Goal: Participate in discussion: Engage in conversation with other users on a specific topic

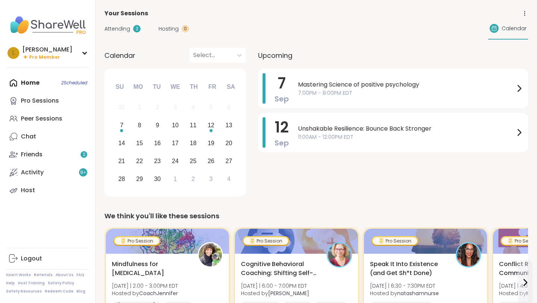
click at [113, 31] on span "Attending" at bounding box center [117, 29] width 26 height 8
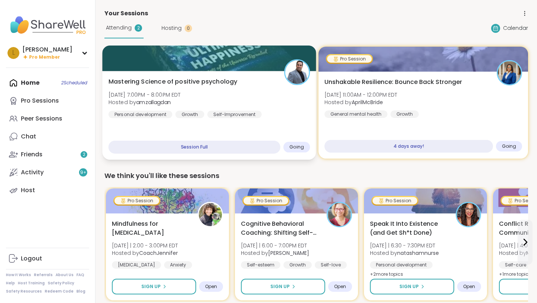
click at [244, 95] on div "Mastering Science of positive psychology [DATE] 7:00PM - 8:00PM EDT Hosted by a…" at bounding box center [210, 97] width 202 height 41
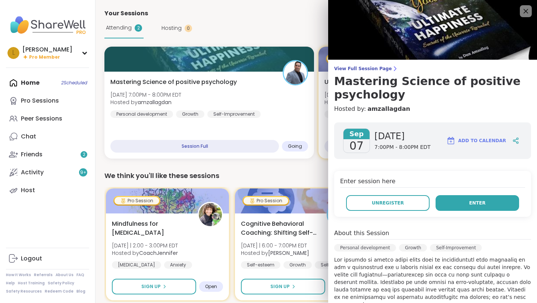
click at [442, 201] on button "Enter" at bounding box center [478, 203] width 84 height 16
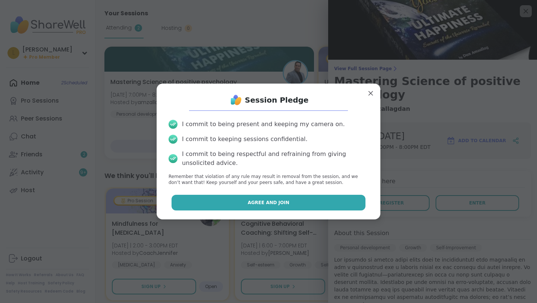
click at [329, 204] on button "Agree and Join" at bounding box center [269, 203] width 194 height 16
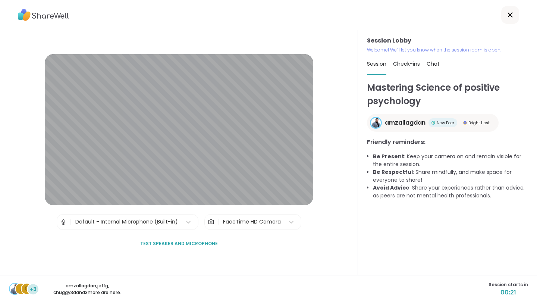
click at [507, 295] on span "00:21" at bounding box center [509, 292] width 40 height 9
click at [509, 294] on span "00:15" at bounding box center [509, 292] width 40 height 9
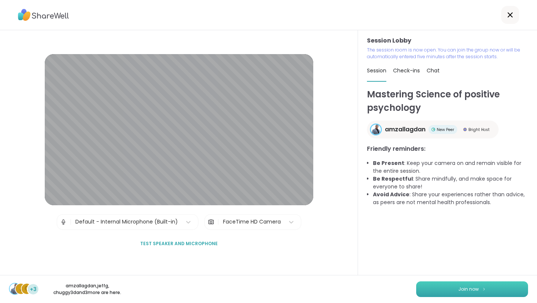
click at [493, 291] on button "Join now" at bounding box center [472, 289] width 112 height 16
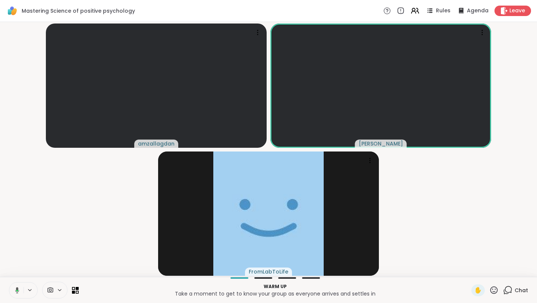
click at [508, 292] on icon at bounding box center [507, 289] width 9 height 9
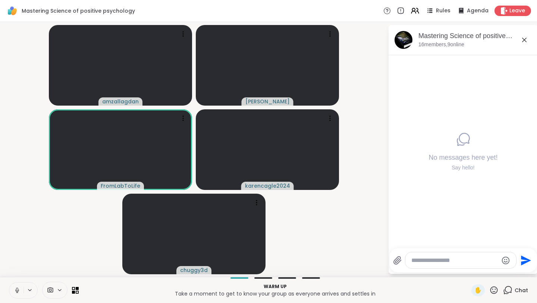
click at [408, 261] on div at bounding box center [460, 260] width 111 height 16
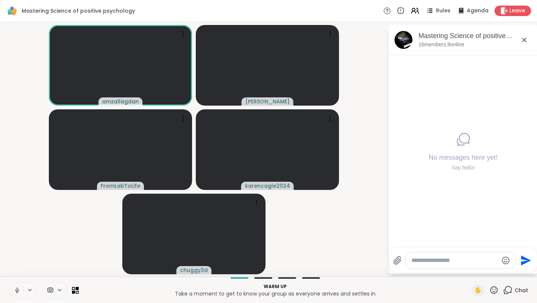
click at [412, 259] on textarea "Type your message" at bounding box center [454, 260] width 87 height 7
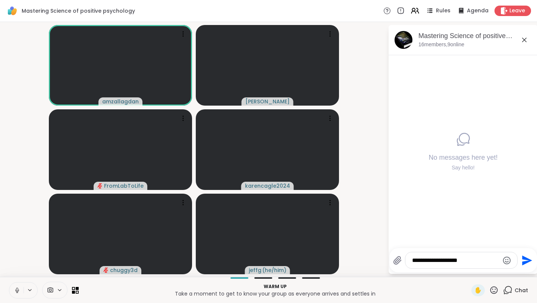
type textarea "**********"
click at [524, 261] on icon "Send" at bounding box center [527, 260] width 10 height 10
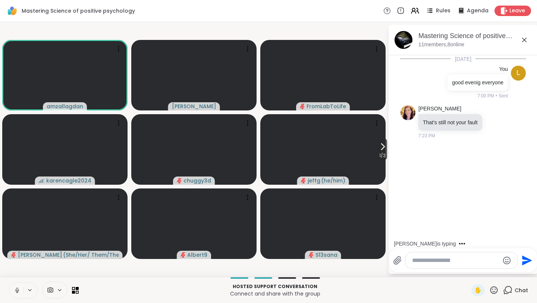
click at [413, 260] on textarea "Type your message" at bounding box center [455, 260] width 87 height 7
type textarea "*"
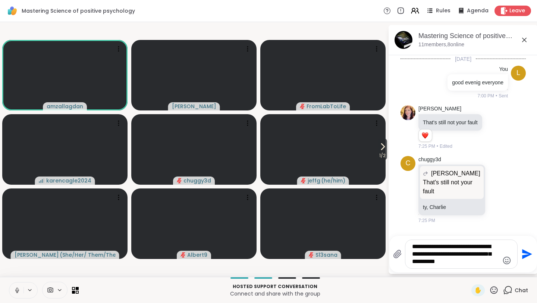
type textarea "**********"
click at [522, 256] on icon "Send" at bounding box center [527, 254] width 10 height 10
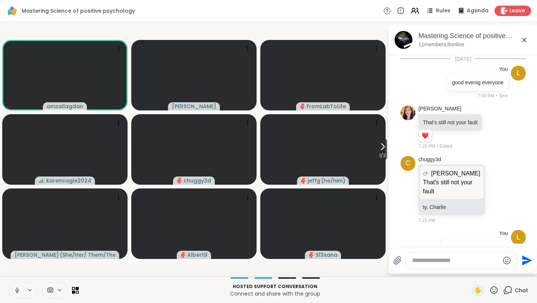
scroll to position [53, 0]
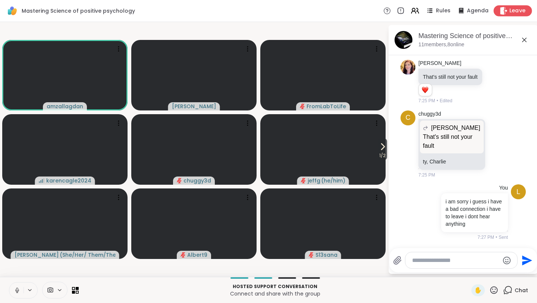
click at [513, 10] on span "Leave" at bounding box center [517, 11] width 16 height 8
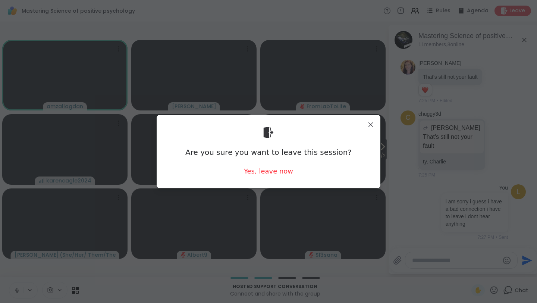
click at [282, 170] on div "Yes, leave now" at bounding box center [268, 170] width 49 height 9
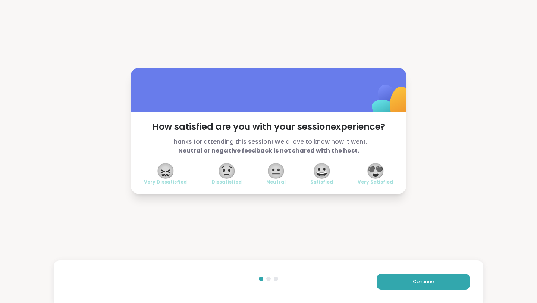
click at [320, 172] on span "😀" at bounding box center [322, 170] width 19 height 13
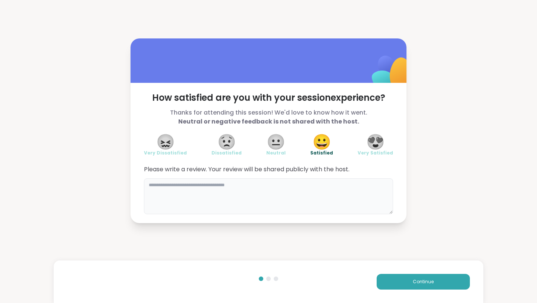
click at [149, 187] on textarea at bounding box center [268, 196] width 249 height 36
type textarea "**********"
click at [430, 280] on span "Continue" at bounding box center [423, 281] width 21 height 7
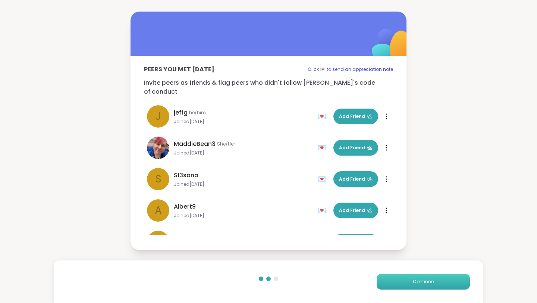
click at [405, 284] on button "Continue" at bounding box center [423, 282] width 93 height 16
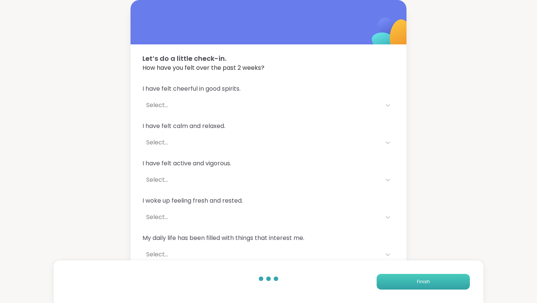
click at [405, 283] on button "Finish" at bounding box center [423, 282] width 93 height 16
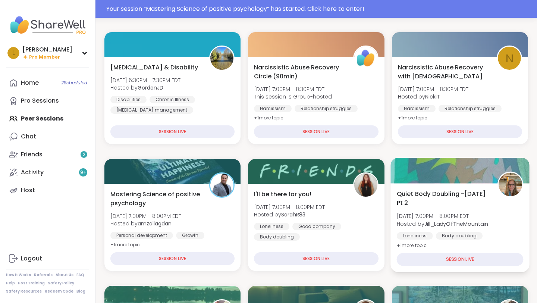
scroll to position [93, 0]
